Goal: Information Seeking & Learning: Find specific fact

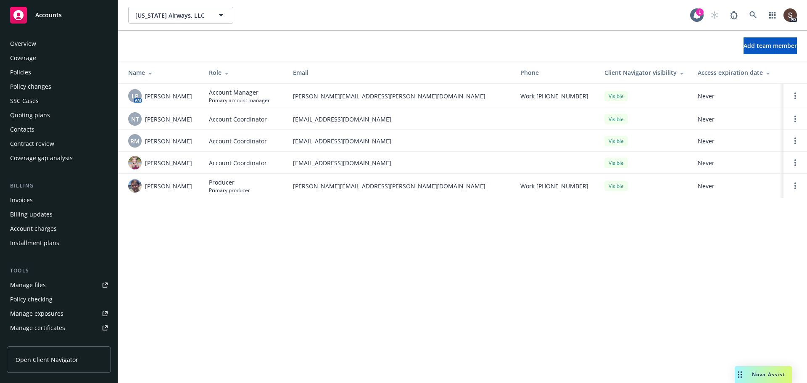
scroll to position [193, 0]
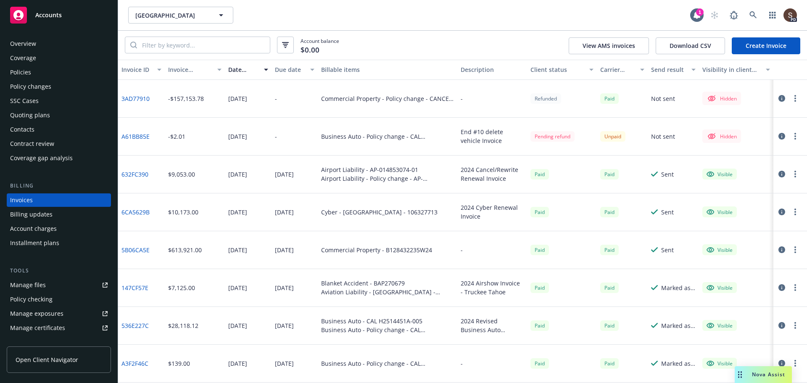
scroll to position [41, 0]
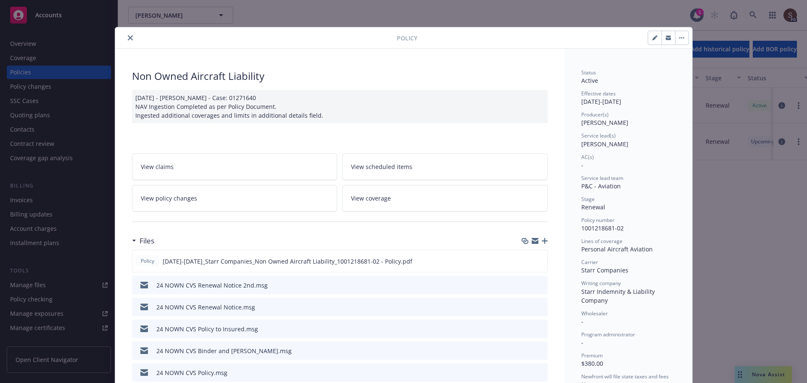
scroll to position [25, 0]
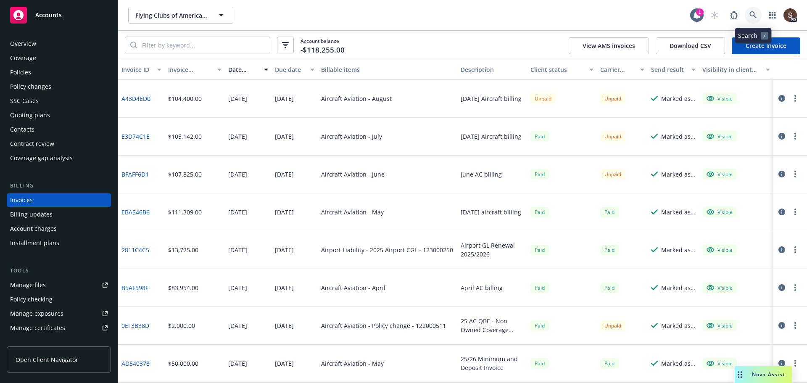
click at [755, 10] on link at bounding box center [753, 15] width 17 height 17
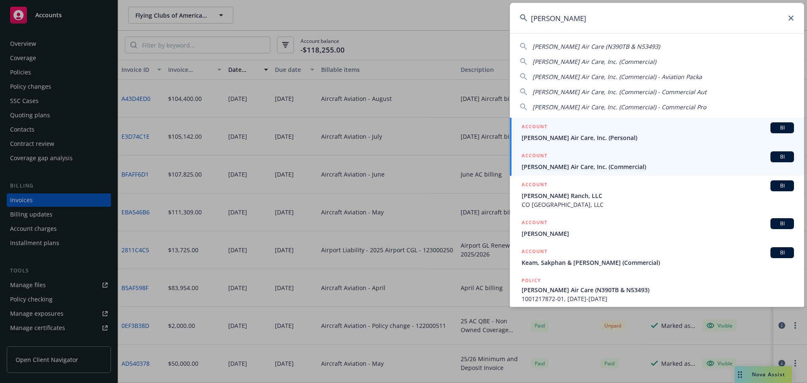
type input "[PERSON_NAME]"
click at [565, 163] on span "Thiel Air Care, Inc. (Commercial)" at bounding box center [657, 166] width 272 height 9
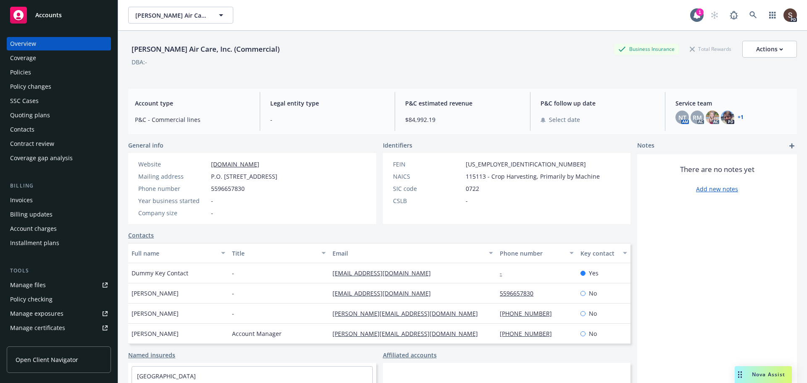
click at [22, 71] on div "Policies" at bounding box center [20, 72] width 21 height 13
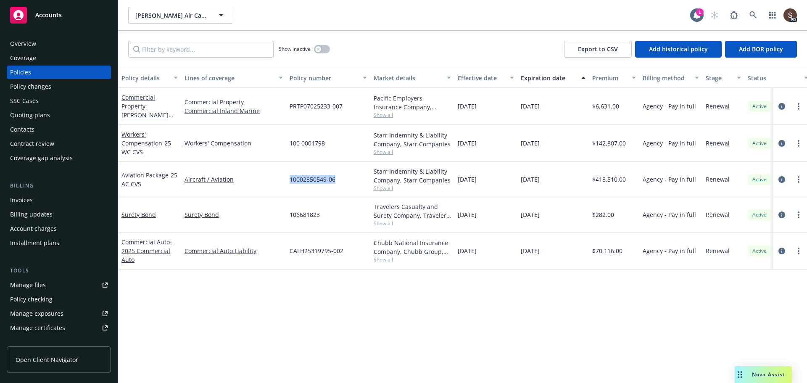
drag, startPoint x: 291, startPoint y: 180, endPoint x: 334, endPoint y: 184, distance: 43.0
click at [334, 184] on span "10002850549-06" at bounding box center [313, 179] width 46 height 9
copy span "10002850549-06"
click at [783, 181] on icon "circleInformation" at bounding box center [781, 179] width 7 height 7
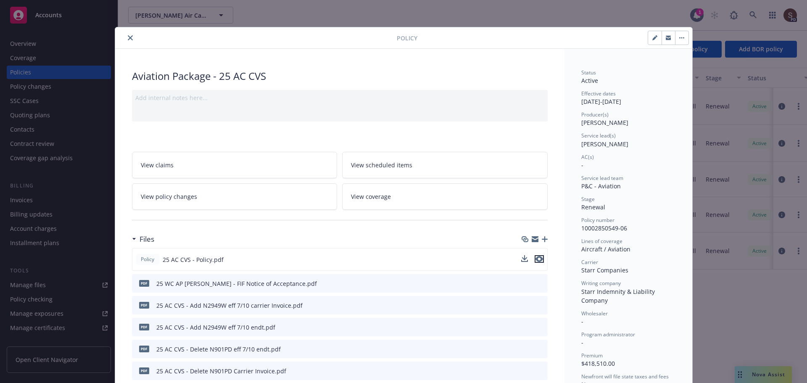
click at [535, 257] on icon "preview file" at bounding box center [539, 259] width 8 height 6
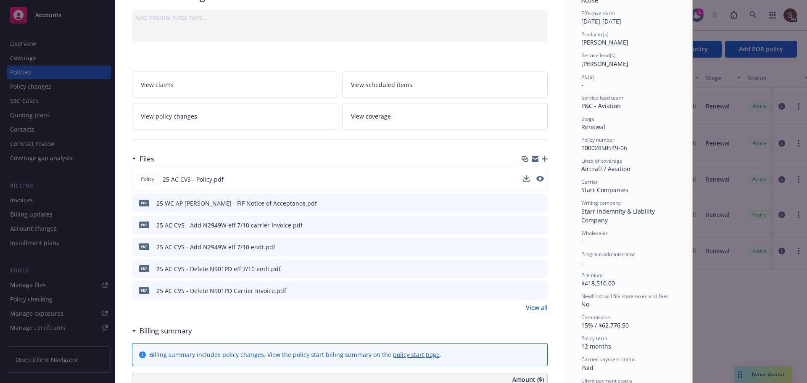
scroll to position [84, 0]
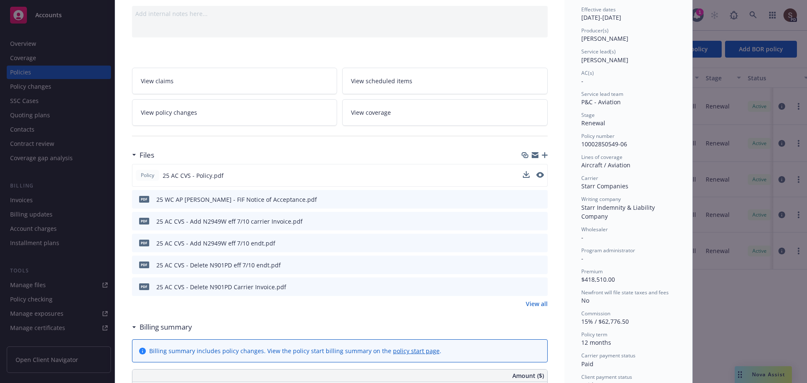
click at [534, 304] on link "View all" at bounding box center [537, 303] width 22 height 9
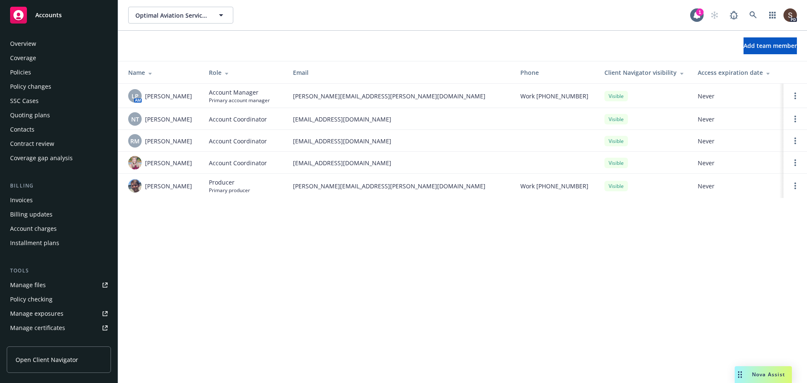
scroll to position [193, 0]
